Goal: Task Accomplishment & Management: Use online tool/utility

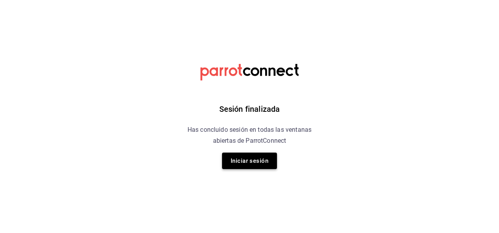
click at [254, 166] on button "Iniciar sesión" at bounding box center [249, 161] width 55 height 16
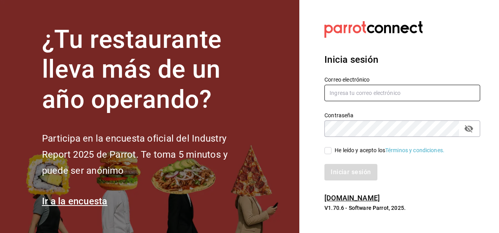
type input "[PERSON_NAME][EMAIL_ADDRESS][PERSON_NAME][DOMAIN_NAME]"
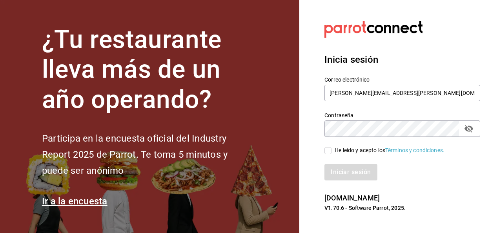
click at [331, 151] on input "He leído y acepto los Términos y condiciones." at bounding box center [328, 150] width 7 height 7
checkbox input "true"
click at [349, 176] on button "Iniciar sesión" at bounding box center [351, 172] width 53 height 16
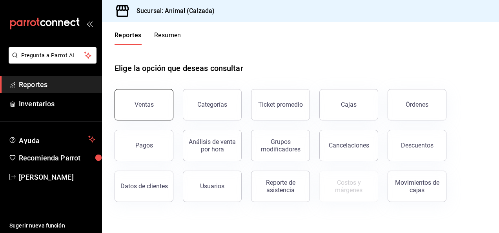
click at [149, 100] on button "Ventas" at bounding box center [144, 104] width 59 height 31
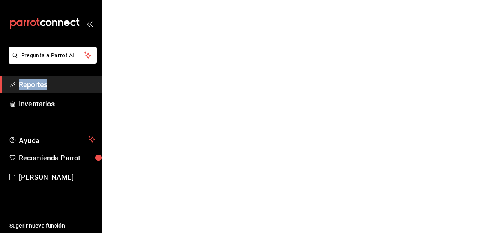
click at [149, 0] on html "Pregunta a Parrot AI Reportes Inventarios Ayuda Recomienda Parrot Luis Estrada …" at bounding box center [249, 0] width 499 height 0
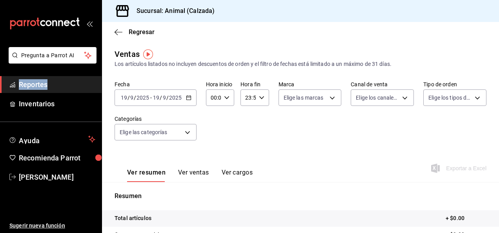
drag, startPoint x: 149, startPoint y: 100, endPoint x: 185, endPoint y: 99, distance: 36.1
click at [186, 99] on icon "button" at bounding box center [188, 97] width 5 height 5
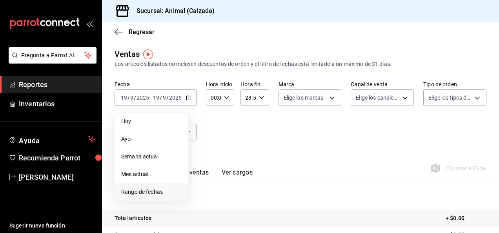
click at [148, 192] on span "Rango de fechas" at bounding box center [151, 192] width 61 height 8
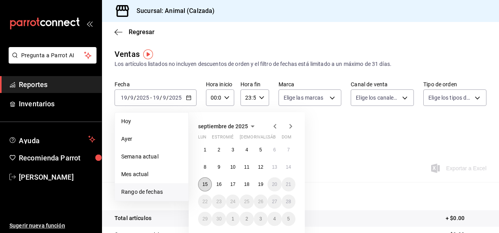
click at [206, 186] on abbr "15" at bounding box center [205, 184] width 5 height 5
click at [267, 185] on button "19" at bounding box center [261, 184] width 14 height 14
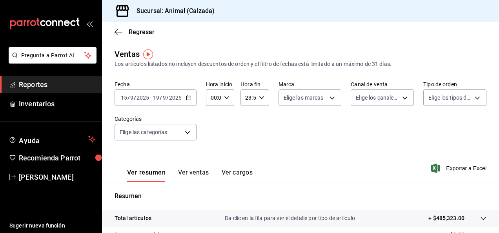
click at [227, 99] on icon "button" at bounding box center [226, 97] width 5 height 5
click at [210, 140] on button "05" at bounding box center [212, 144] width 11 height 16
type input "05:00"
click at [226, 117] on span "00" at bounding box center [227, 118] width 2 height 6
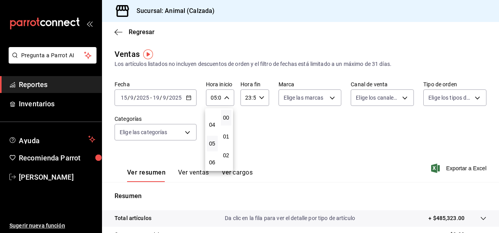
click at [261, 98] on div at bounding box center [249, 116] width 499 height 233
click at [261, 98] on icon "button" at bounding box center [261, 97] width 5 height 5
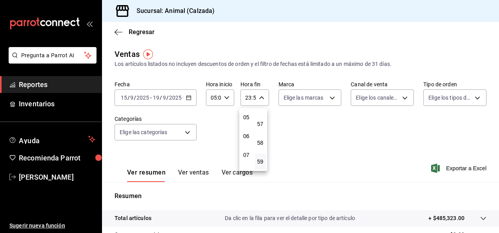
scroll to position [93, 0]
click at [246, 115] on button "05" at bounding box center [246, 119] width 11 height 16
click at [261, 116] on span "00" at bounding box center [261, 118] width 2 height 6
type input "05:00"
click at [327, 97] on div at bounding box center [249, 116] width 499 height 233
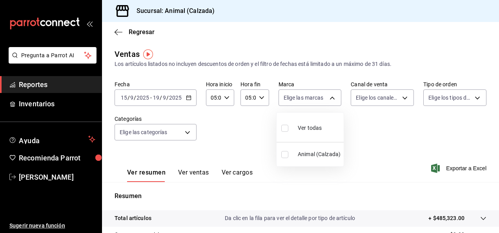
click at [327, 97] on body "Pregunta a Parrot AI Reportes Inventarios Ayuda Recomienda Parrot Luis Estrada …" at bounding box center [249, 116] width 499 height 233
click at [285, 131] on input "checkbox" at bounding box center [284, 128] width 7 height 7
checkbox input "true"
type input "e26472f3-9262-489d-bcba-4c6b034529c7"
checkbox input "true"
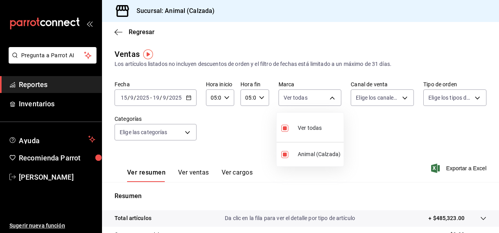
click at [404, 97] on div at bounding box center [249, 116] width 499 height 233
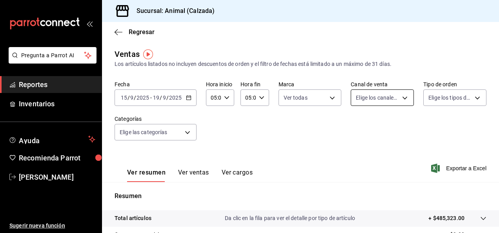
click at [403, 97] on body "Pregunta a Parrot AI Reportes Inventarios Ayuda Recomienda Parrot Luis Estrada …" at bounding box center [249, 116] width 499 height 233
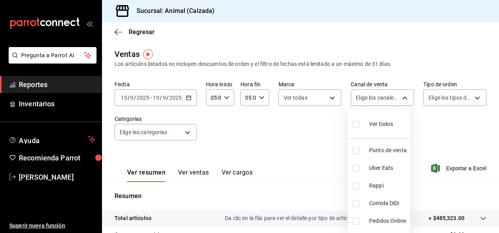
click at [357, 126] on input "checkbox" at bounding box center [356, 124] width 7 height 7
checkbox input "true"
type input "PARROT,UBER_EATS,RAPPI,DIDI_FOOD,ONLINE"
checkbox input "true"
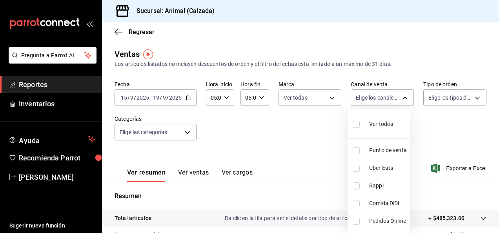
checkbox input "true"
click at [472, 98] on div at bounding box center [249, 116] width 499 height 233
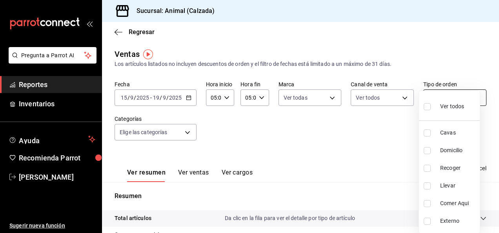
click at [473, 95] on body "Pregunta a Parrot AI Reportes Inventarios Ayuda Recomienda Parrot Luis Estrada …" at bounding box center [249, 116] width 499 height 233
click at [427, 107] on input "checkbox" at bounding box center [427, 106] width 7 height 7
checkbox input "true"
type input "588630d3-b511-4bba-a729-32472510037f,54b7ae00-ca47-4ec1-b7ff-55842c0a2b62,92293…"
checkbox input "true"
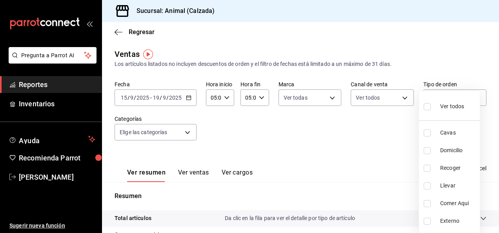
checkbox input "true"
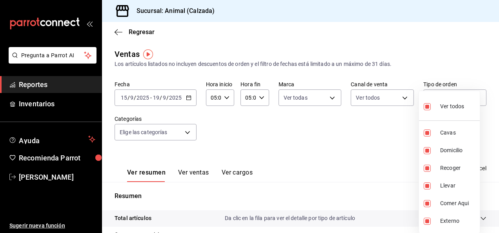
click at [187, 133] on div at bounding box center [249, 116] width 499 height 233
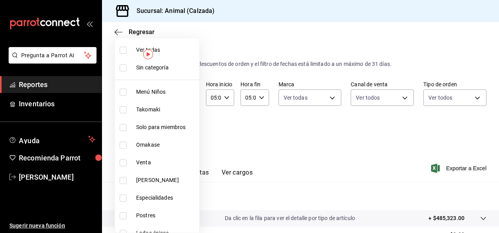
click at [187, 133] on body "Pregunta a Parrot AI Reportes Inventarios Ayuda Recomienda Parrot Luis Estrada …" at bounding box center [249, 116] width 499 height 233
click at [124, 53] on input "checkbox" at bounding box center [123, 50] width 7 height 7
checkbox input "true"
type input "577524a9-a437-43f3-84d2-cf2e6968635f,5d35a5f4-3063-4397-a550-a8f4eca83956,9bcdf…"
checkbox input "true"
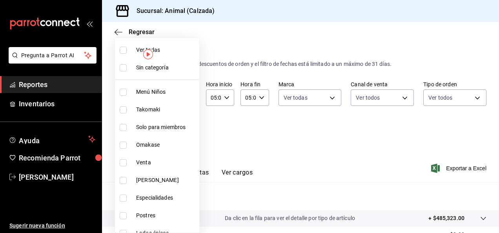
checkbox input "true"
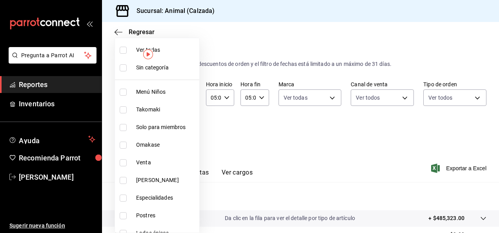
checkbox input "true"
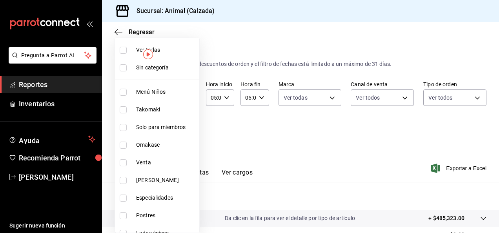
checkbox input "true"
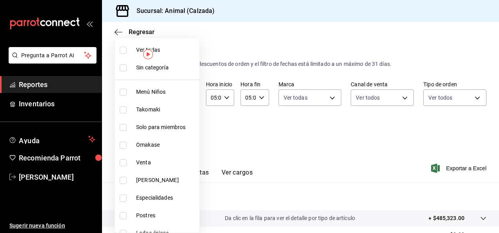
checkbox input "true"
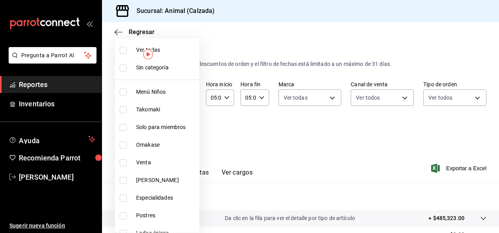
checkbox input "true"
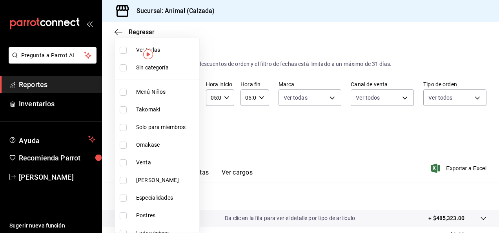
checkbox input "true"
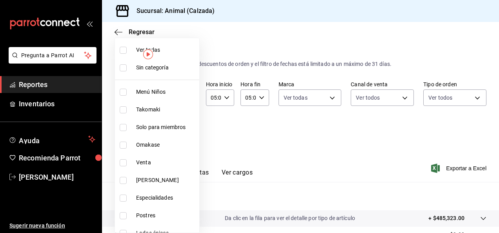
checkbox input "true"
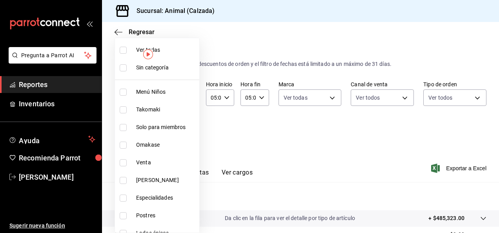
checkbox input "true"
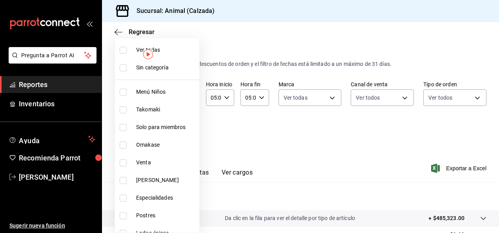
checkbox input "true"
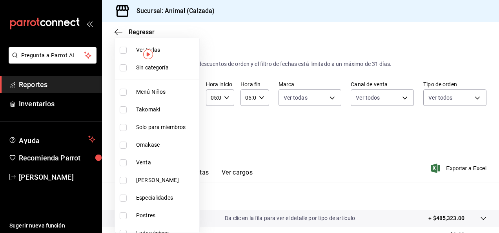
checkbox input "true"
click at [325, 150] on div at bounding box center [249, 116] width 499 height 233
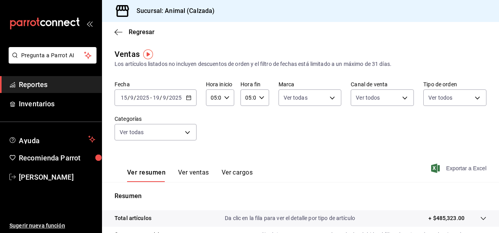
click at [464, 168] on font "Exportar a Excel" at bounding box center [466, 168] width 40 height 6
click at [464, 168] on div "Exportando a excel..." at bounding box center [455, 168] width 64 height 7
